Goal: Find specific page/section: Find specific page/section

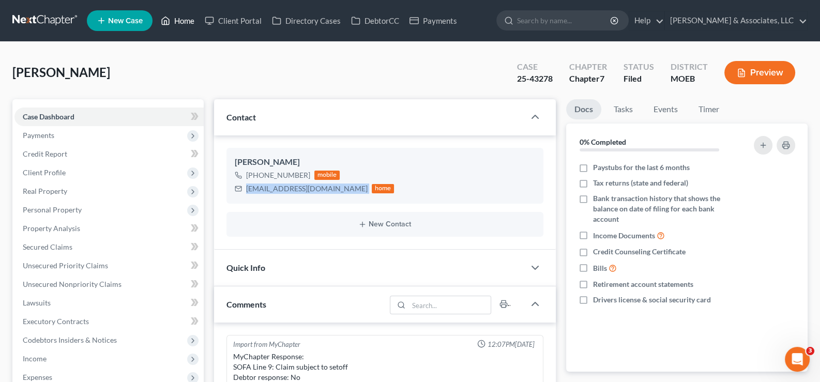
scroll to position [1202, 0]
click at [187, 23] on link "Home" at bounding box center [178, 20] width 44 height 19
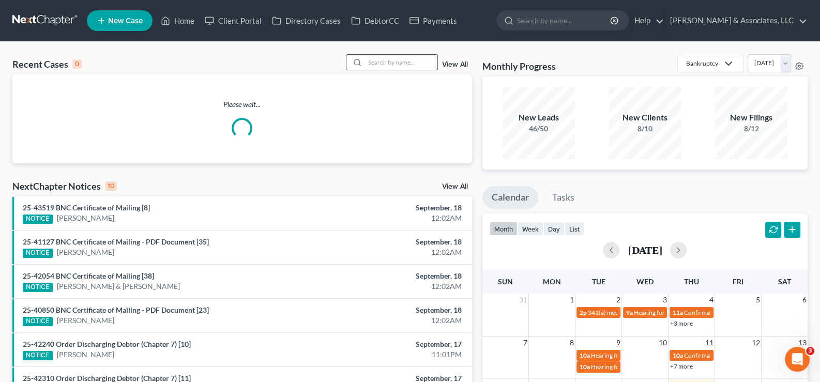
click at [390, 64] on input "search" at bounding box center [401, 62] width 72 height 15
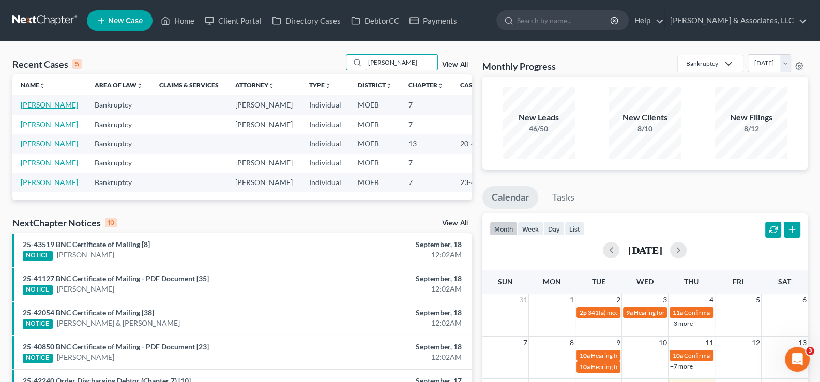
type input "[PERSON_NAME]"
click at [39, 109] on link "[PERSON_NAME]" at bounding box center [49, 104] width 57 height 9
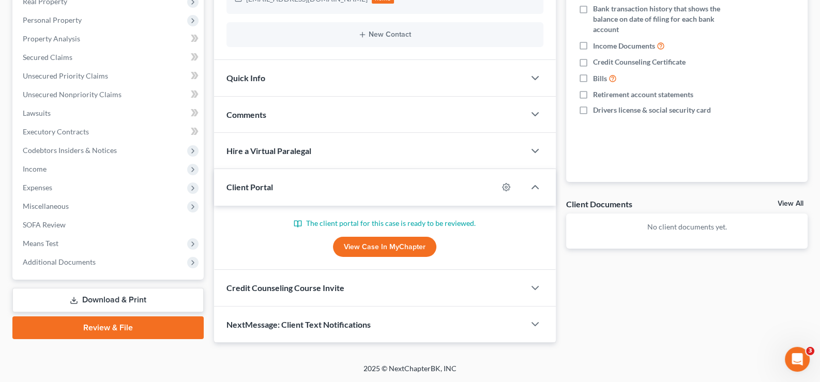
scroll to position [188, 0]
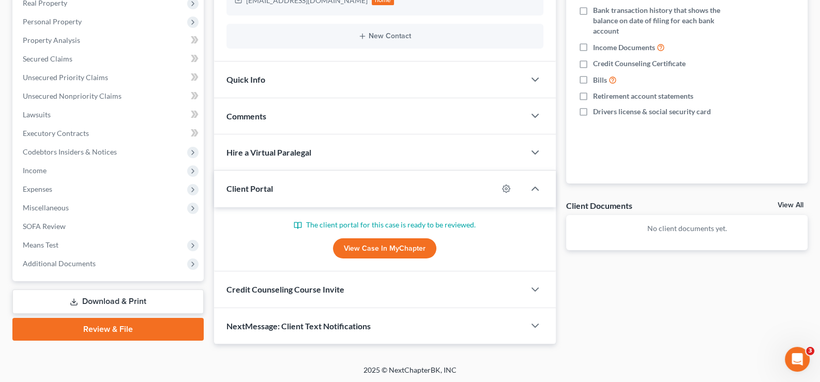
click at [368, 243] on link "View Case in MyChapter" at bounding box center [384, 248] width 103 height 21
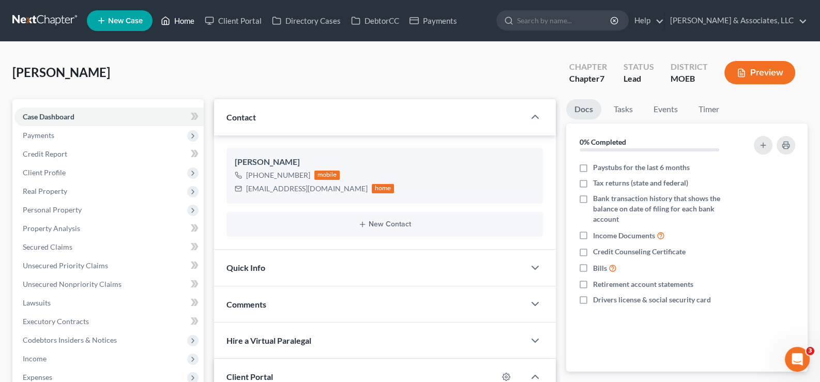
click at [176, 22] on link "Home" at bounding box center [178, 20] width 44 height 19
